Goal: Transaction & Acquisition: Purchase product/service

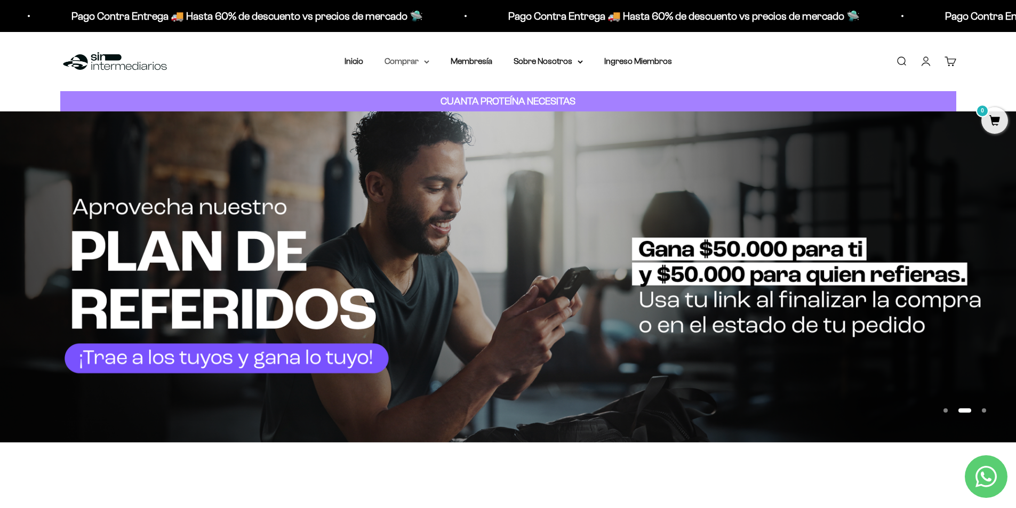
click at [416, 62] on summary "Comprar" at bounding box center [406, 61] width 45 height 14
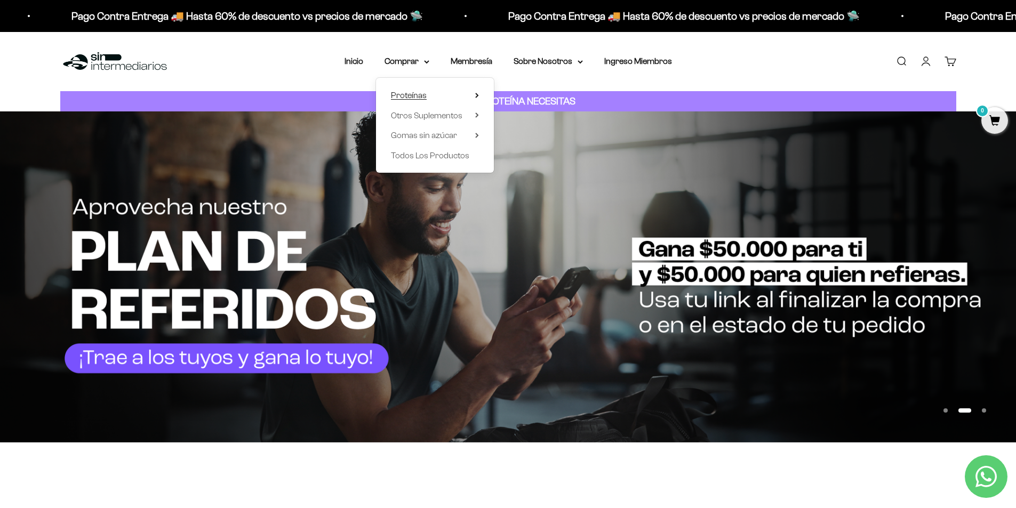
click at [440, 94] on summary "Proteínas" at bounding box center [435, 96] width 88 height 14
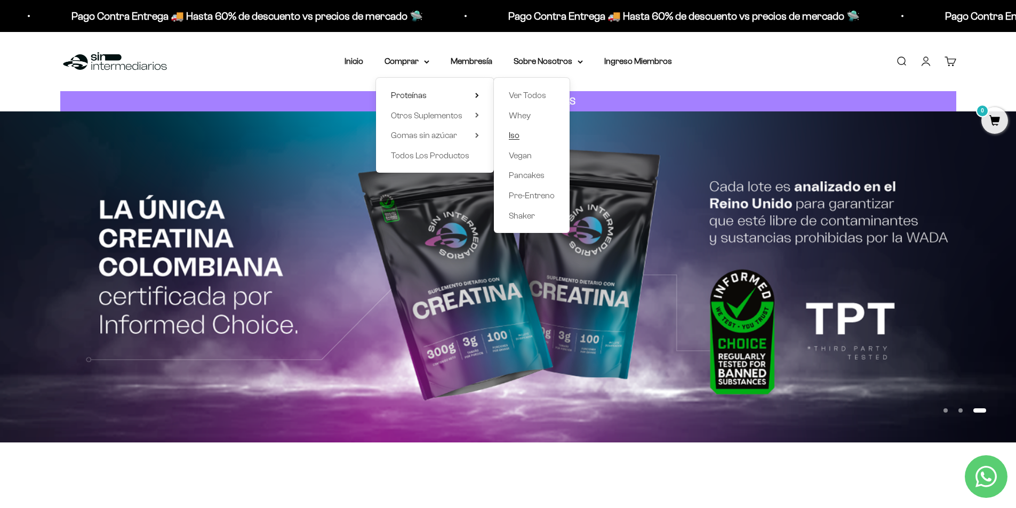
click at [518, 134] on span "Iso" at bounding box center [514, 135] width 11 height 9
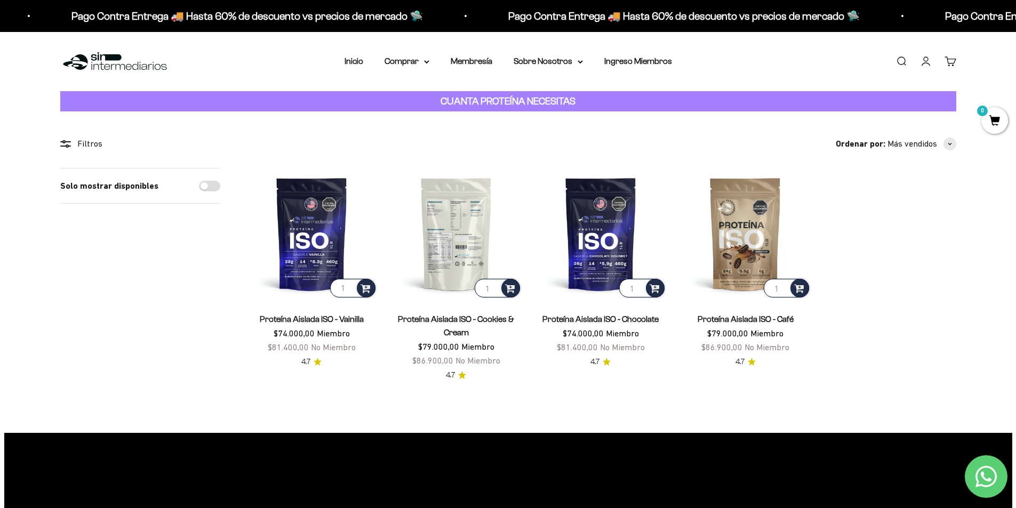
click at [460, 239] on img at bounding box center [456, 234] width 132 height 132
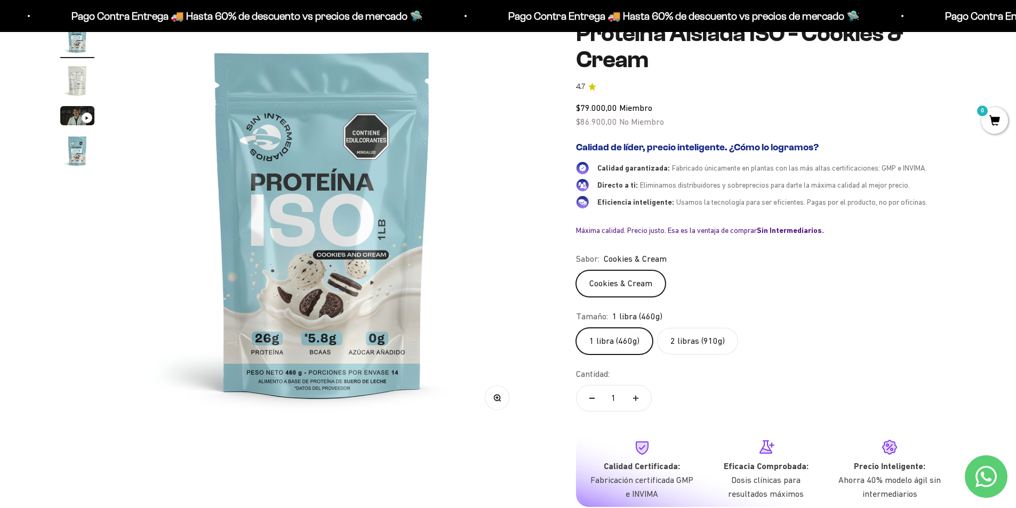
scroll to position [160, 0]
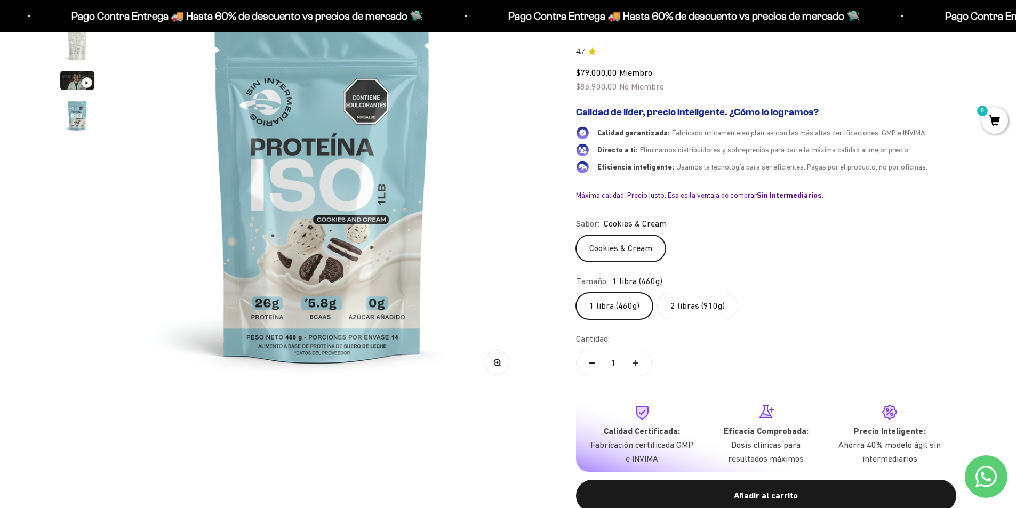
click at [706, 311] on label "2 libras (910g)" at bounding box center [697, 306] width 81 height 27
click at [576, 293] on input "2 libras (910g)" at bounding box center [575, 292] width 1 height 1
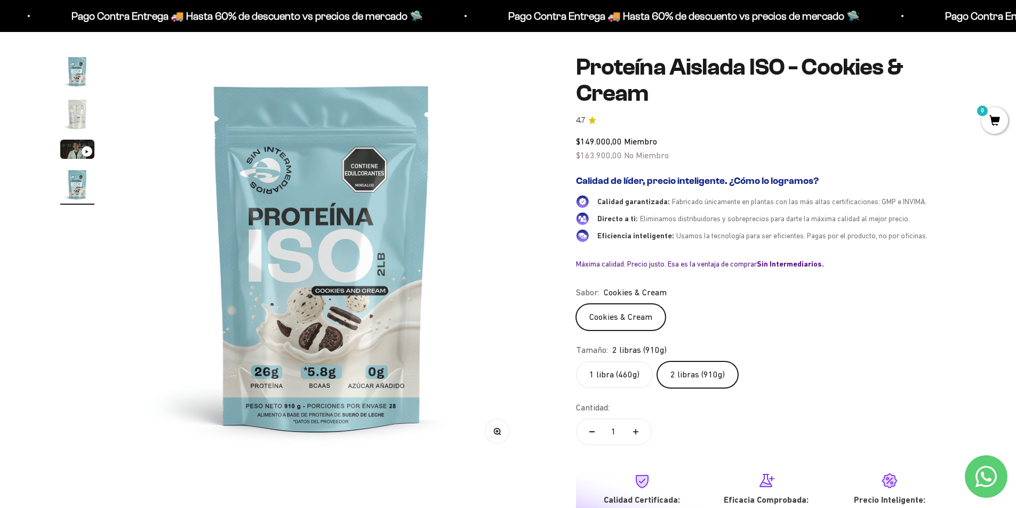
scroll to position [53, 0]
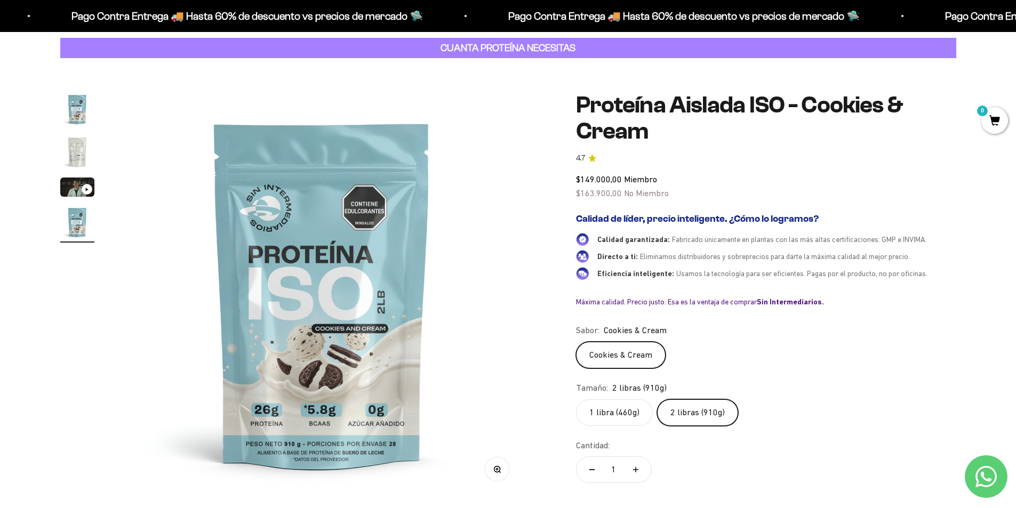
click at [74, 149] on img "Ir al artículo 2" at bounding box center [77, 152] width 34 height 34
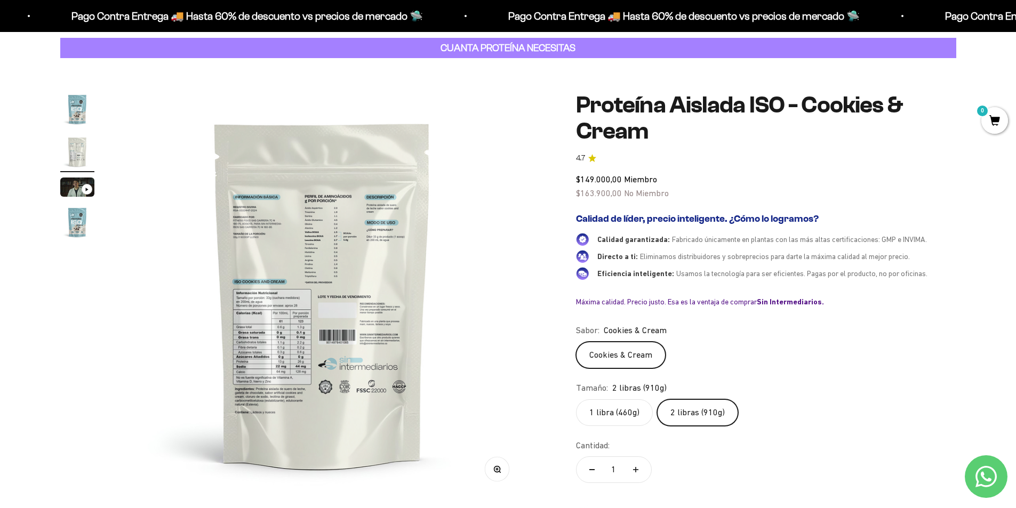
click at [319, 261] on img at bounding box center [322, 294] width 405 height 405
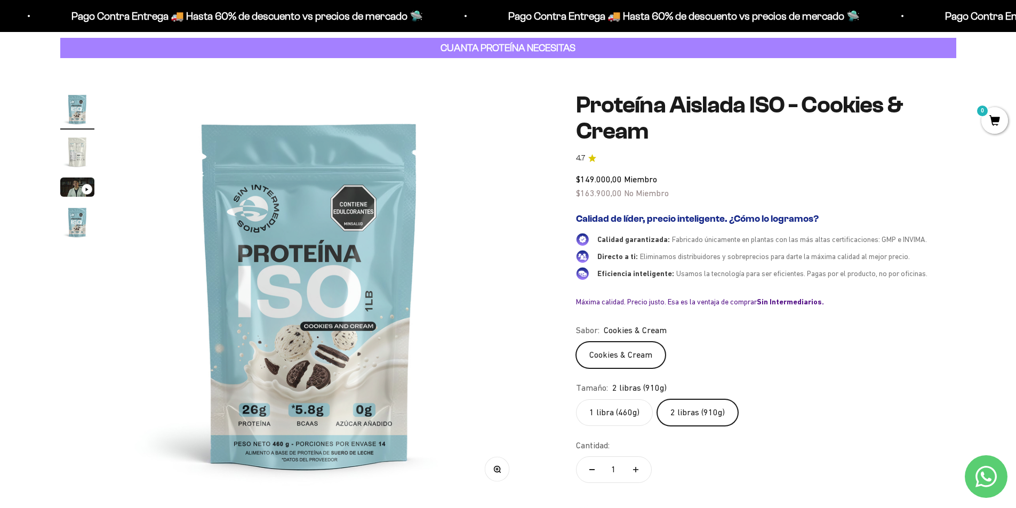
scroll to position [0, 0]
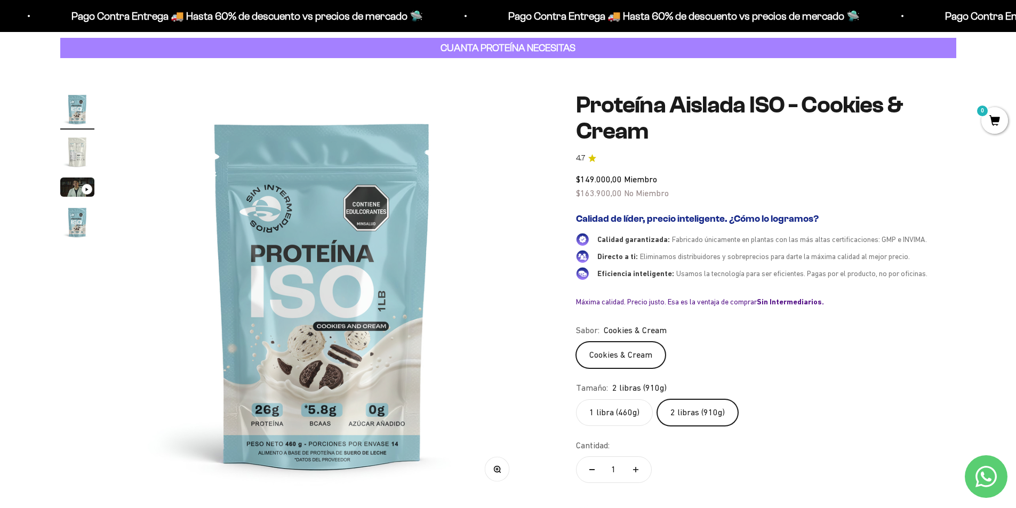
click at [73, 145] on img "Ir al artículo 2" at bounding box center [77, 152] width 34 height 34
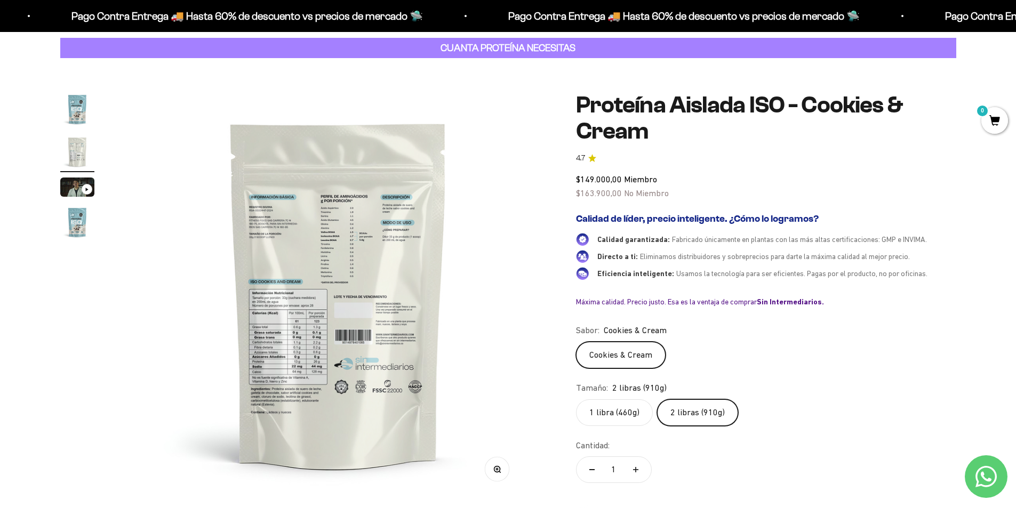
scroll to position [0, 418]
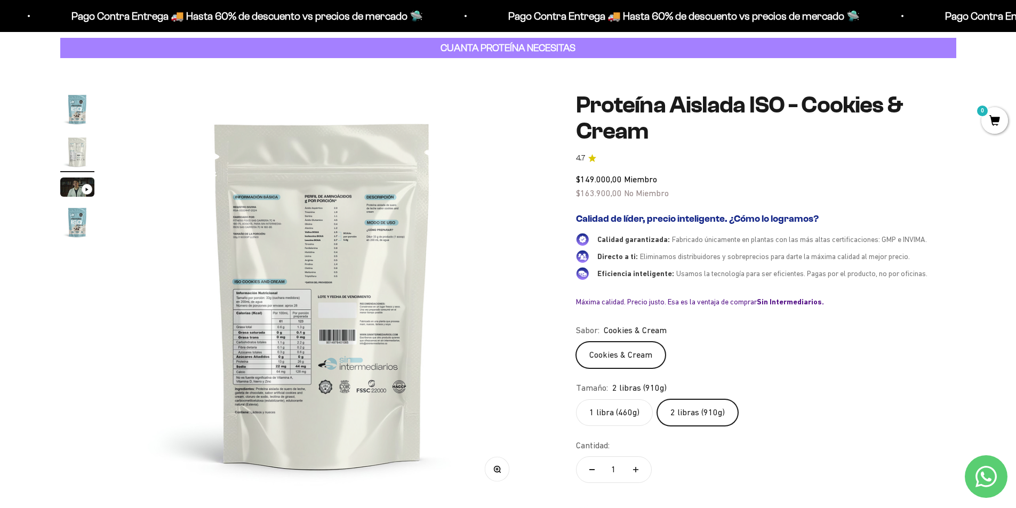
click at [503, 475] on button "Zoom" at bounding box center [497, 470] width 24 height 24
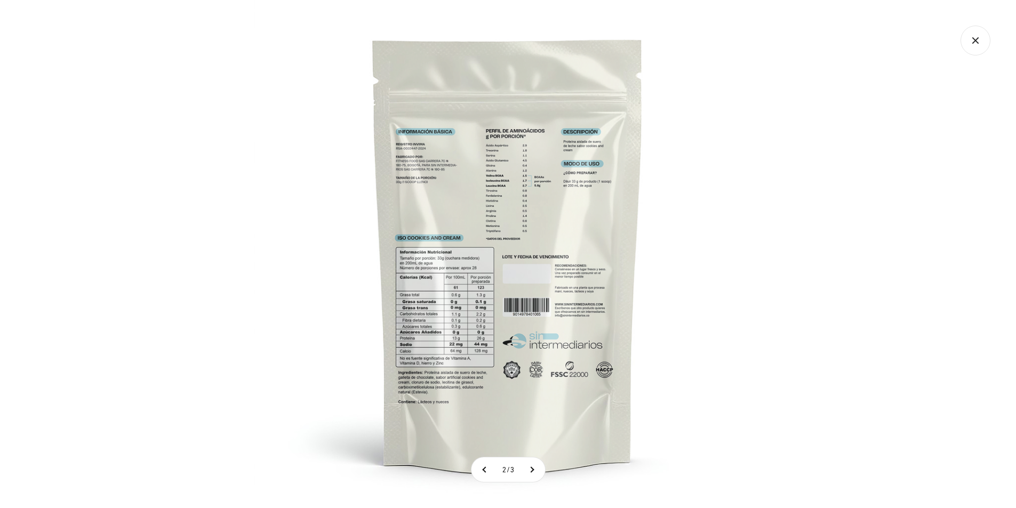
click at [497, 326] on img at bounding box center [508, 254] width 508 height 508
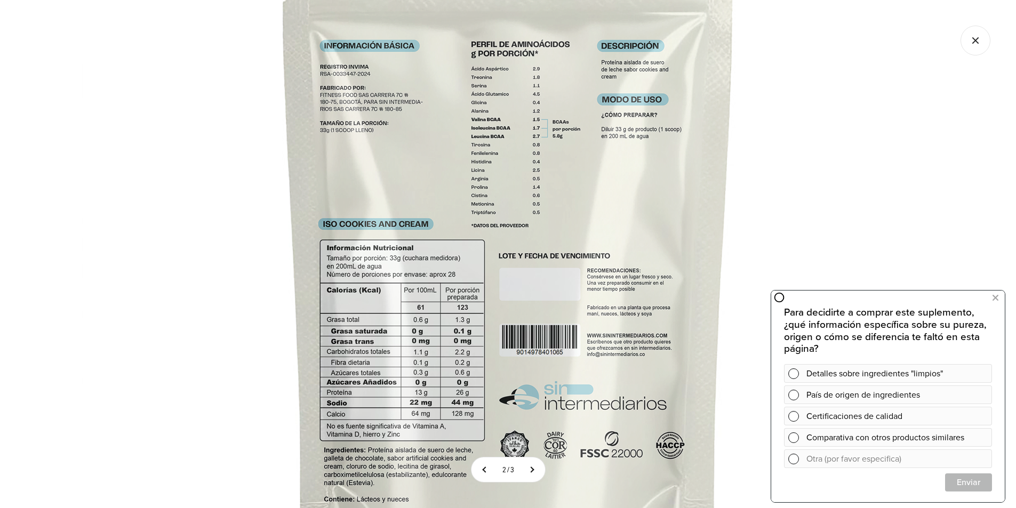
click at [494, 277] on img at bounding box center [508, 251] width 853 height 853
click at [800, 235] on img at bounding box center [508, 251] width 853 height 853
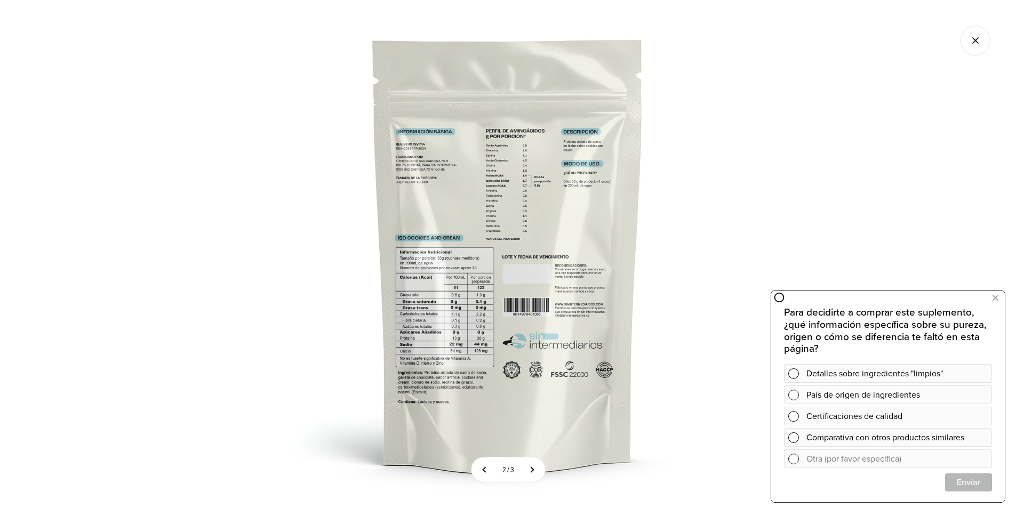
click at [789, 235] on div at bounding box center [508, 254] width 1016 height 508
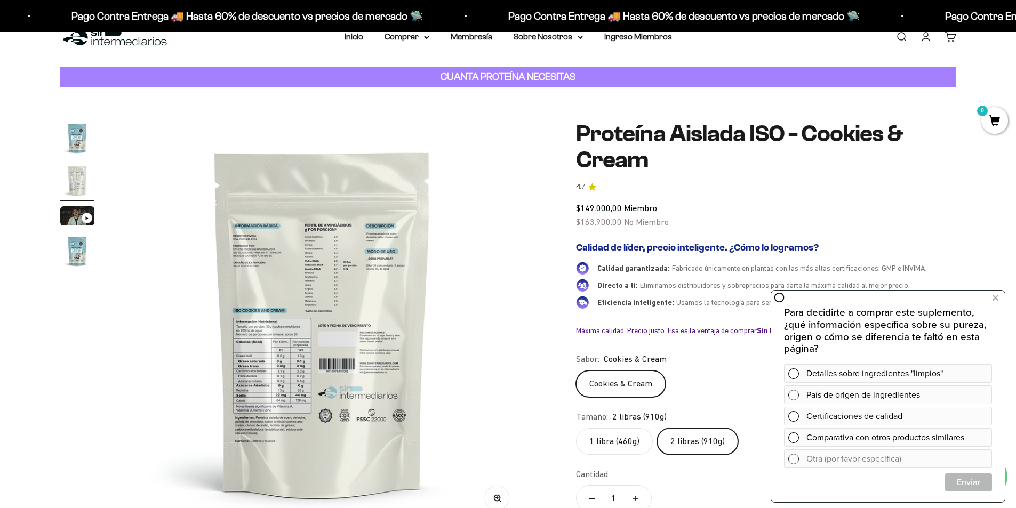
scroll to position [0, 0]
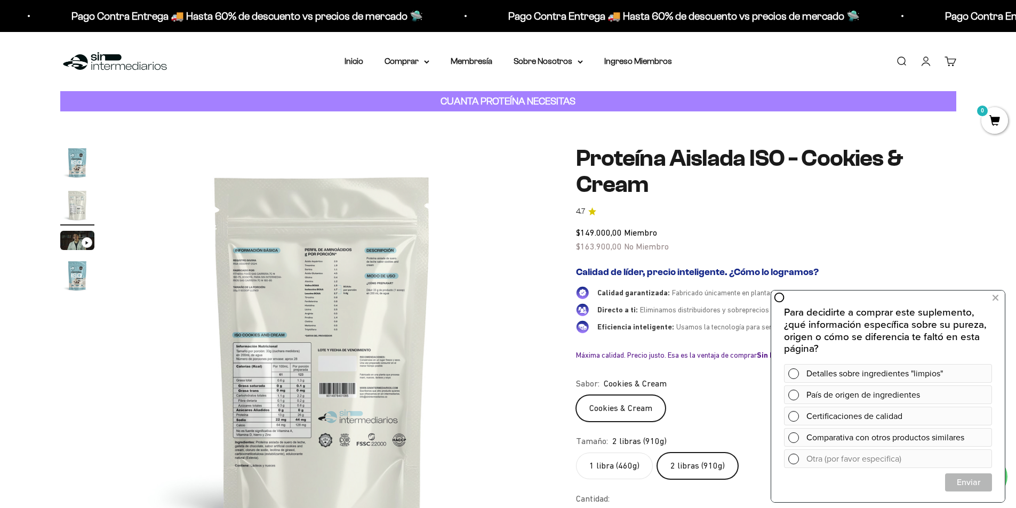
click at [74, 167] on img "Ir al artículo 1" at bounding box center [77, 163] width 34 height 34
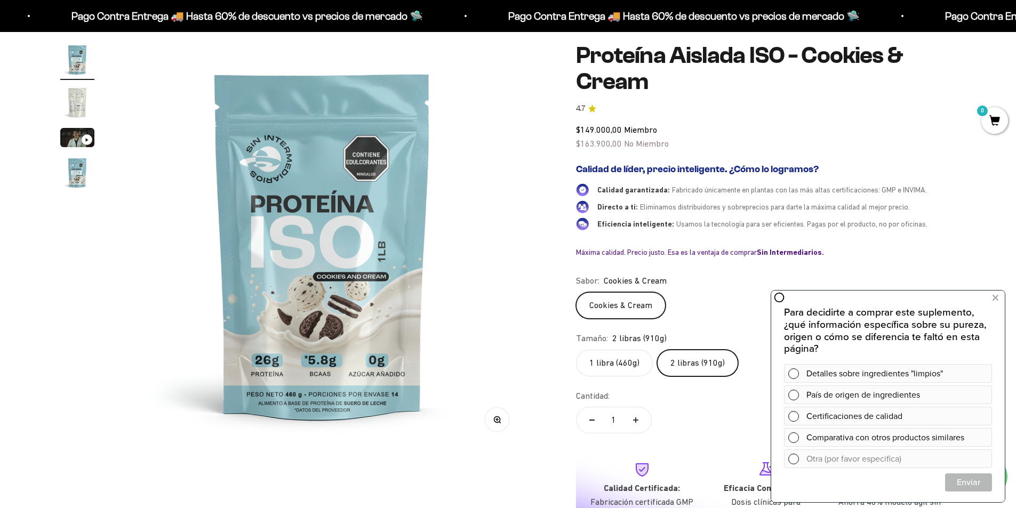
scroll to position [107, 0]
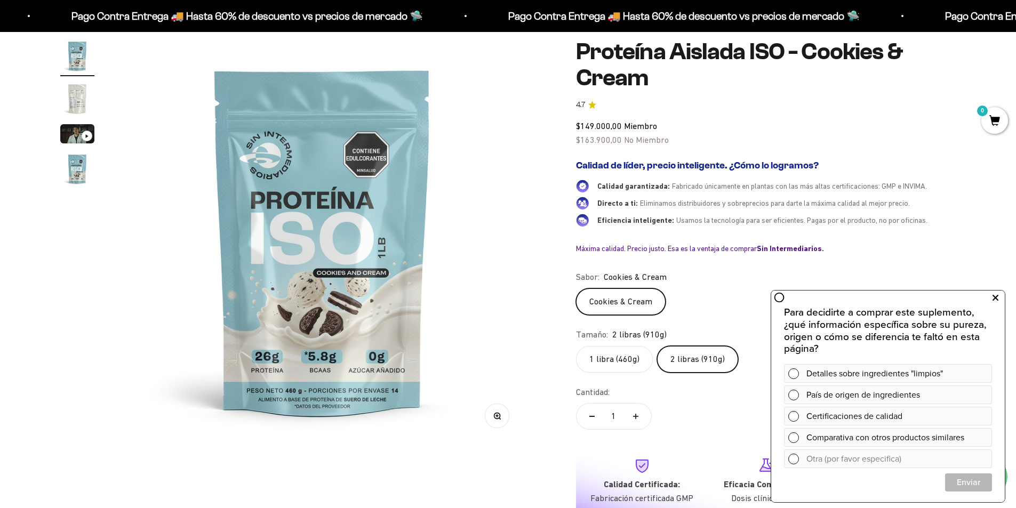
click at [992, 297] on icon at bounding box center [995, 298] width 6 height 14
